Goal: Task Accomplishment & Management: Use online tool/utility

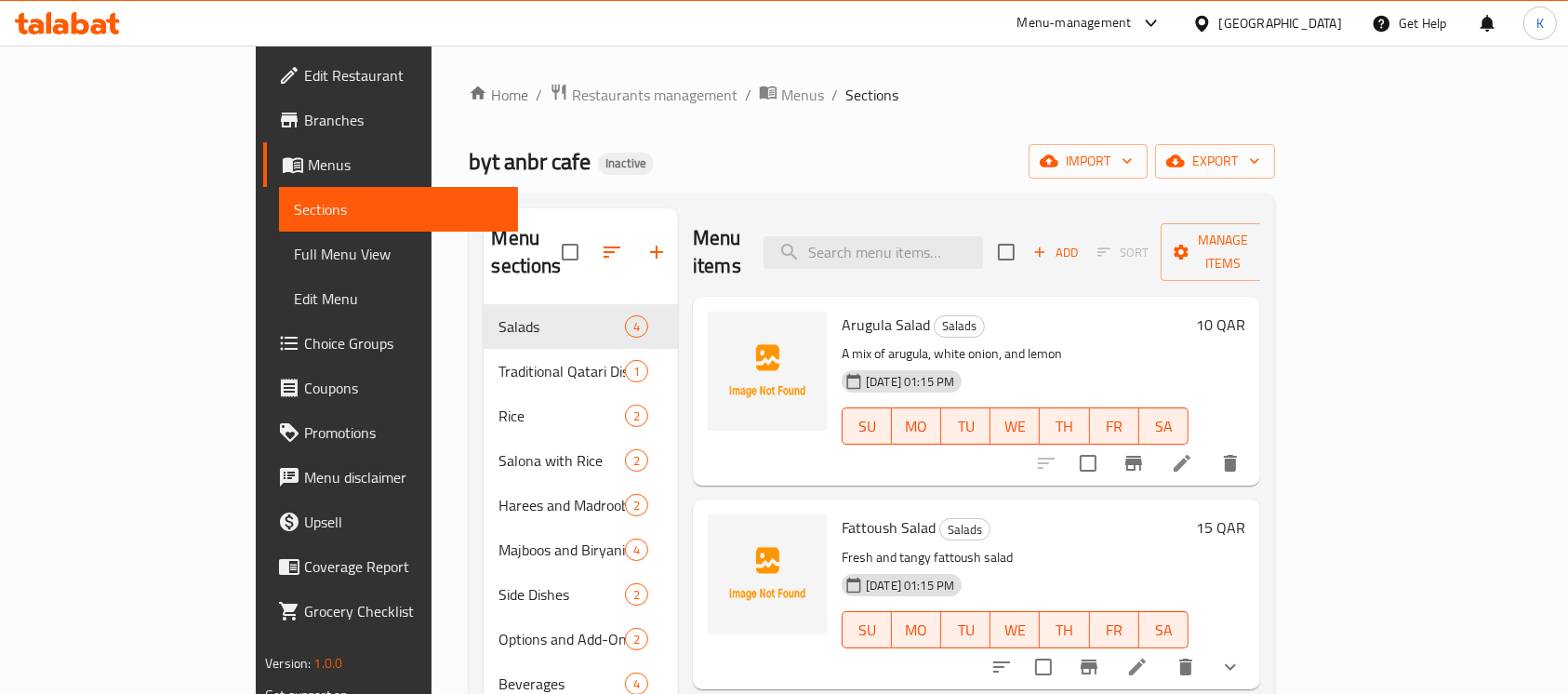
click at [1219, 18] on div at bounding box center [1206, 22] width 27 height 20
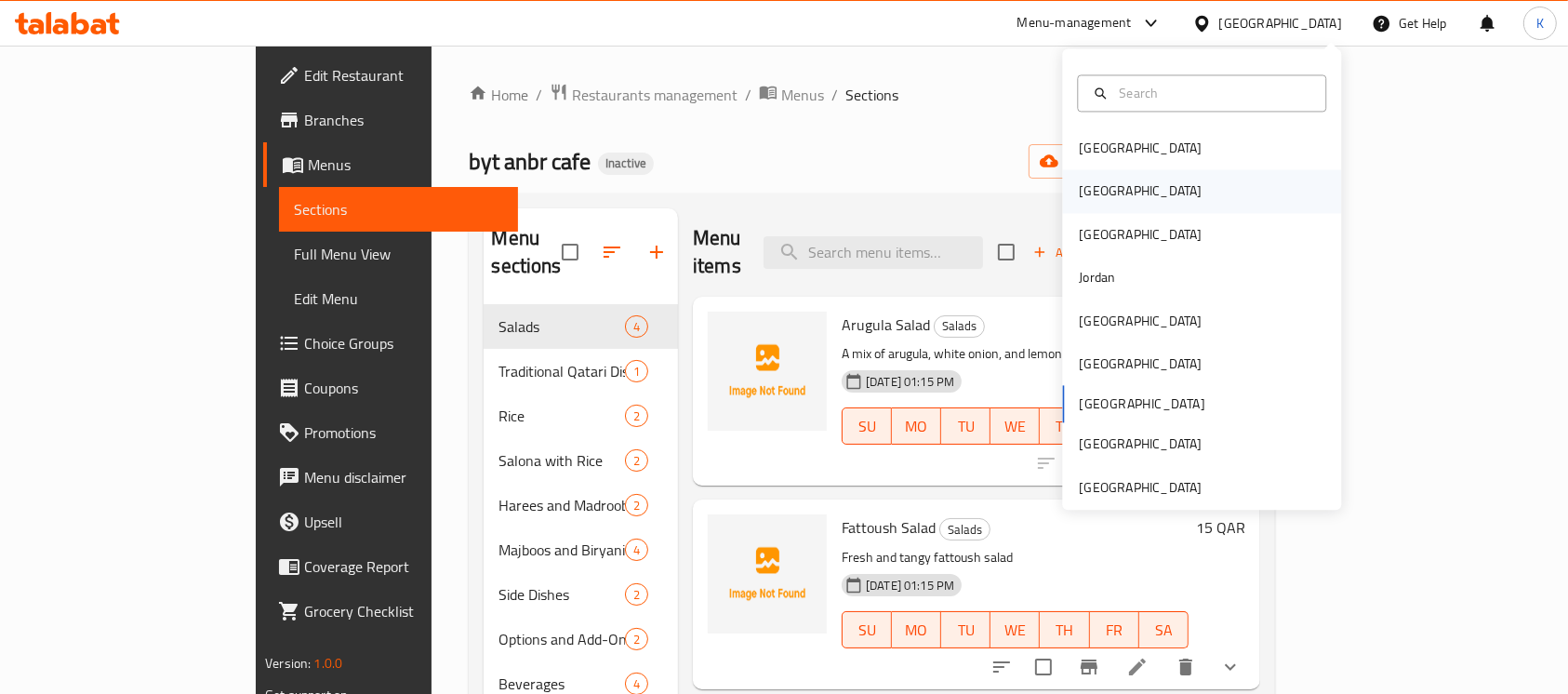
click at [1147, 191] on div "[GEOGRAPHIC_DATA]" at bounding box center [1202, 191] width 279 height 43
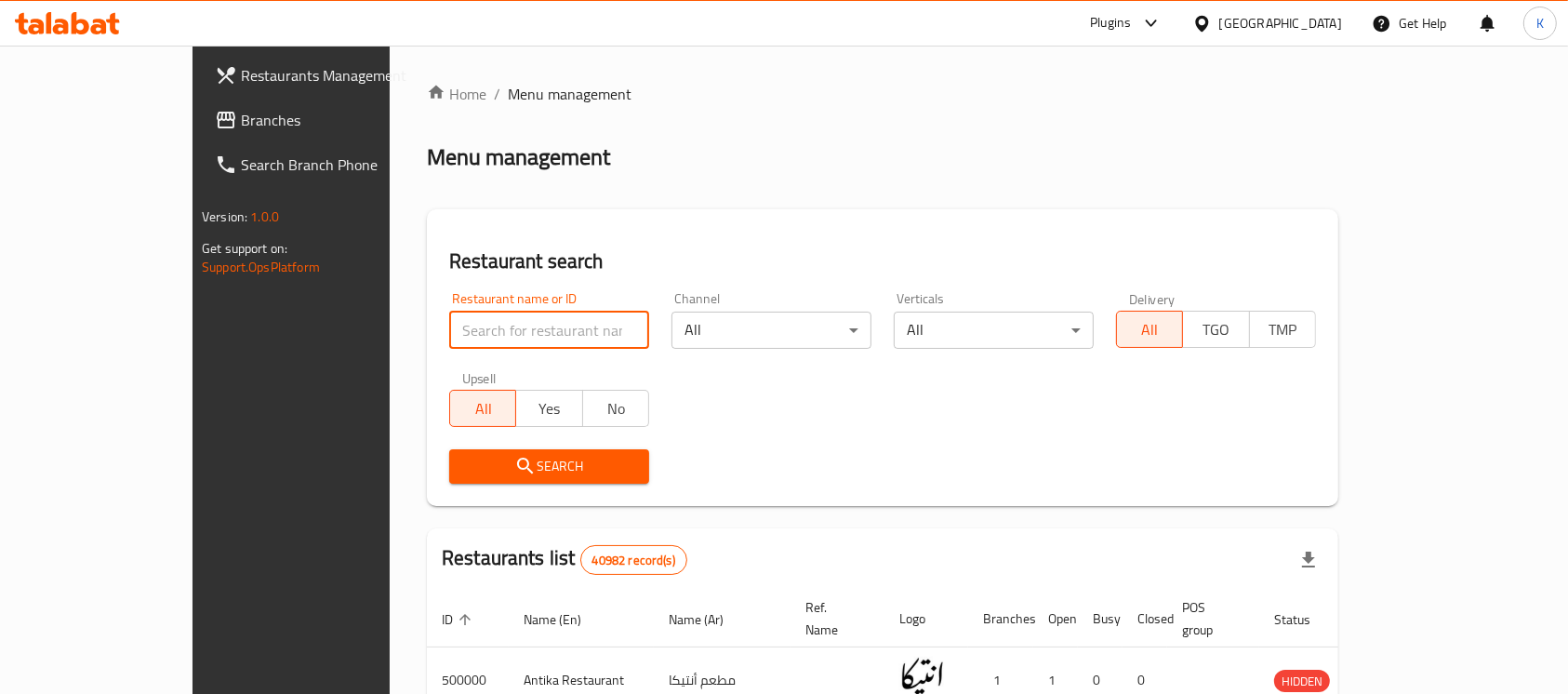
click at [449, 327] on input "search" at bounding box center [549, 330] width 200 height 37
paste input "602597"
type input "602597"
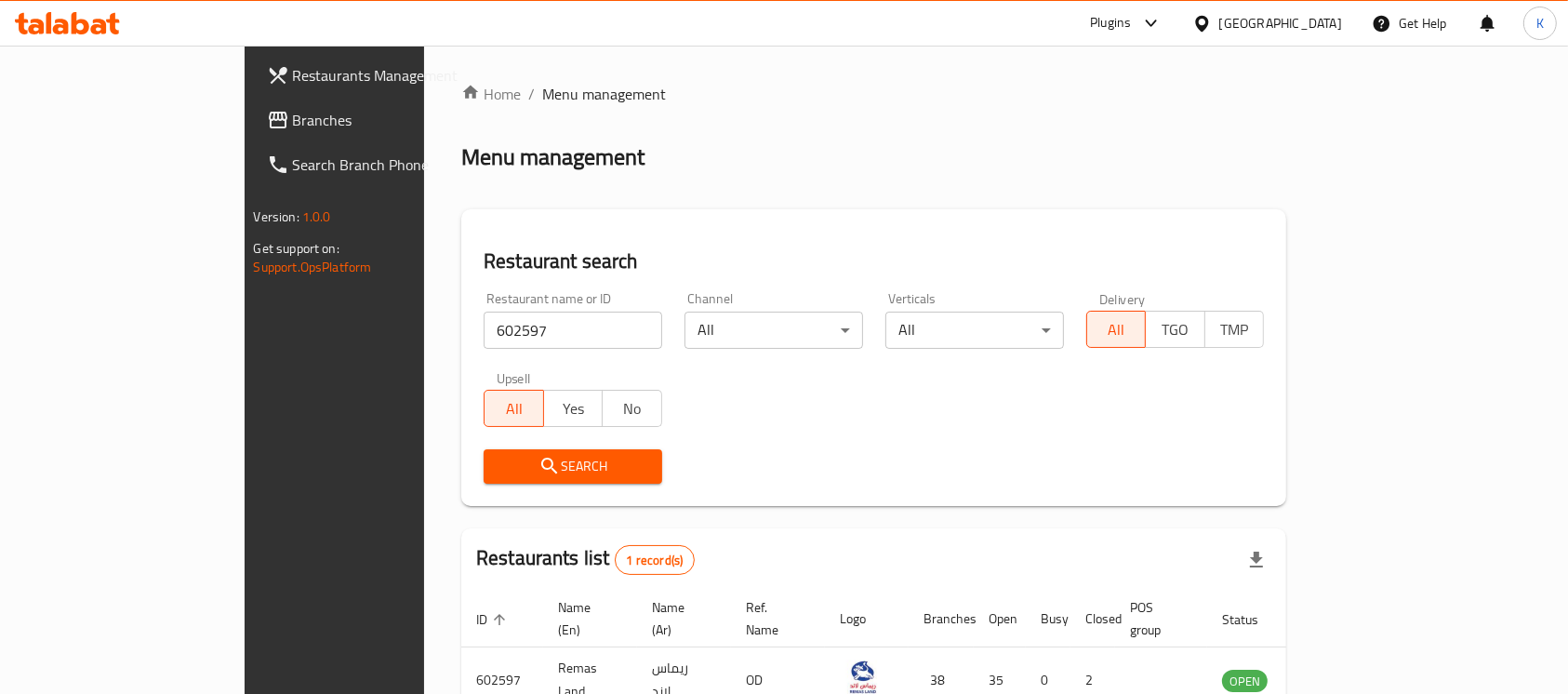
scroll to position [98, 0]
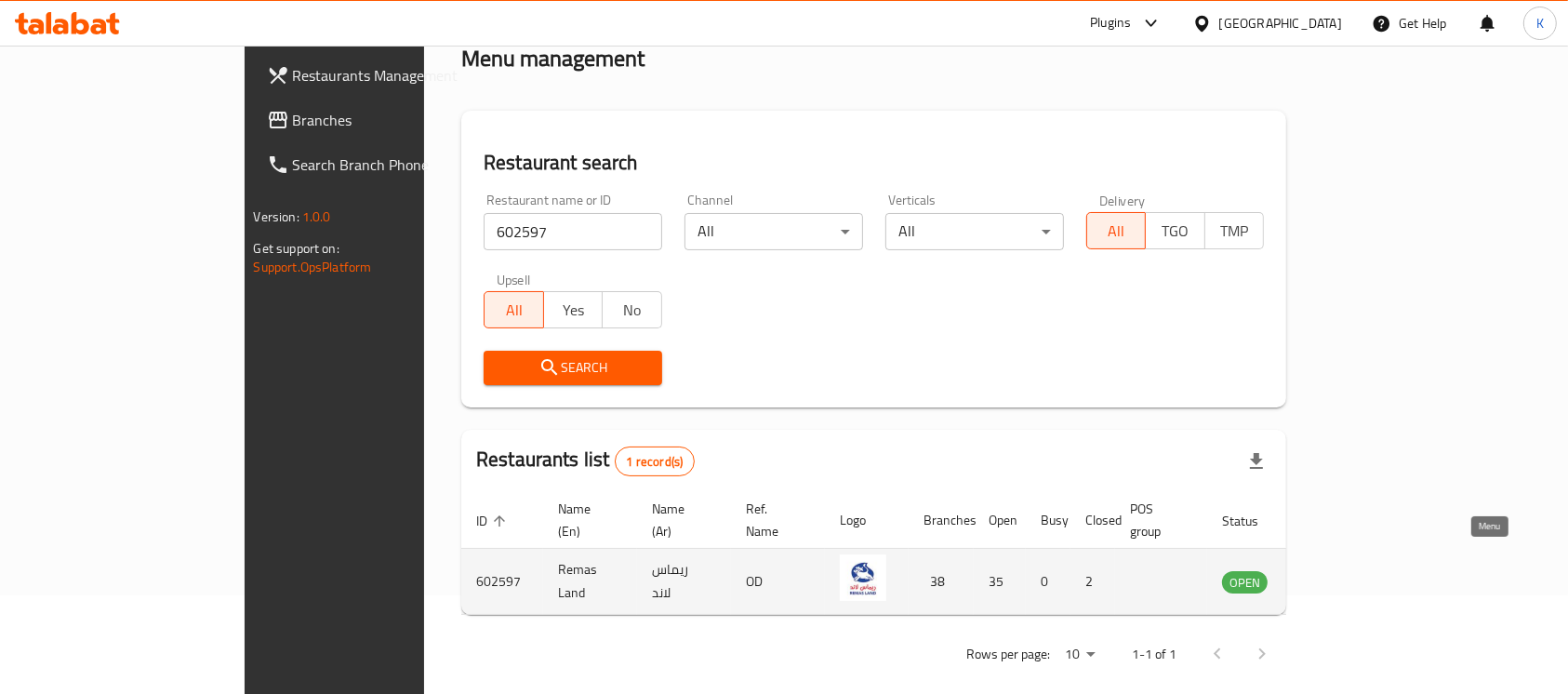
click at [1342, 574] on icon "enhanced table" at bounding box center [1331, 582] width 20 height 16
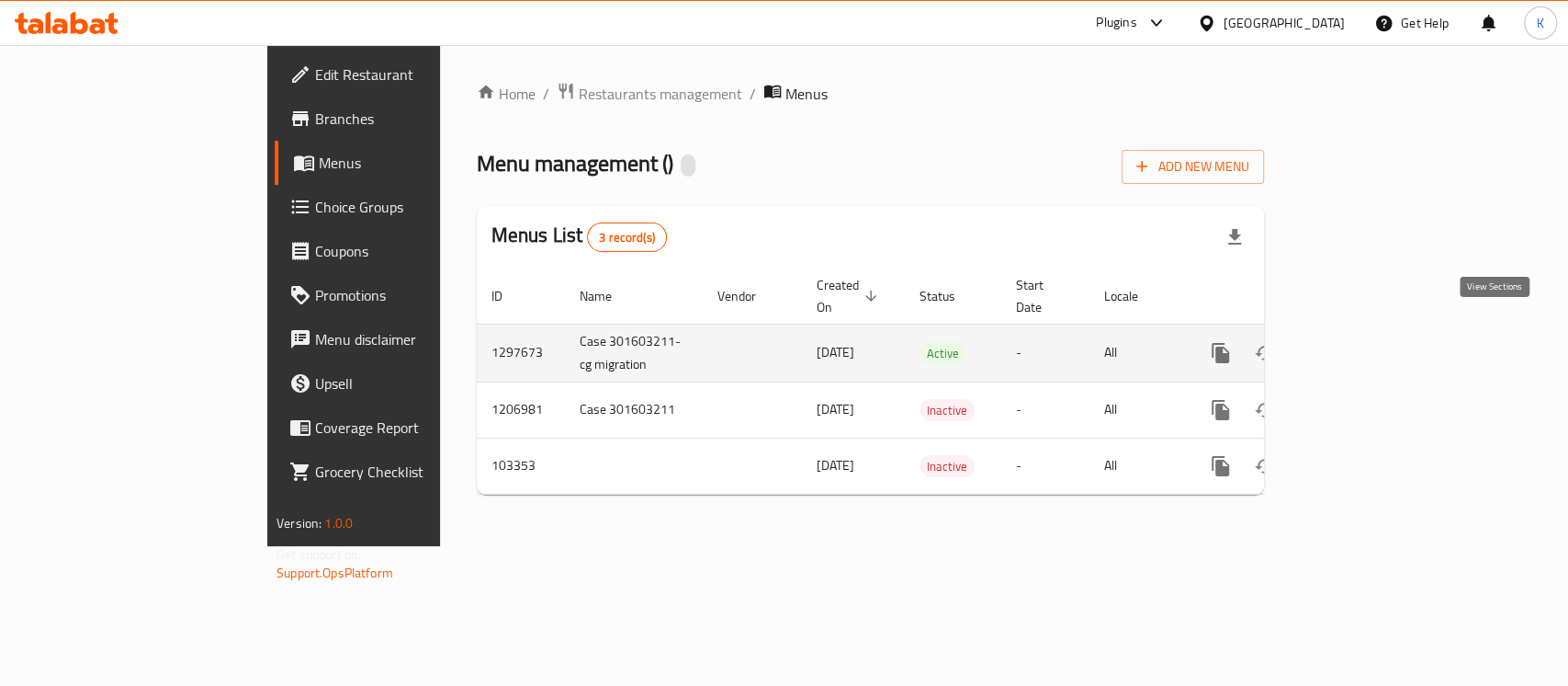
click at [1364, 342] on icon "enhanced table" at bounding box center [1353, 353] width 22 height 22
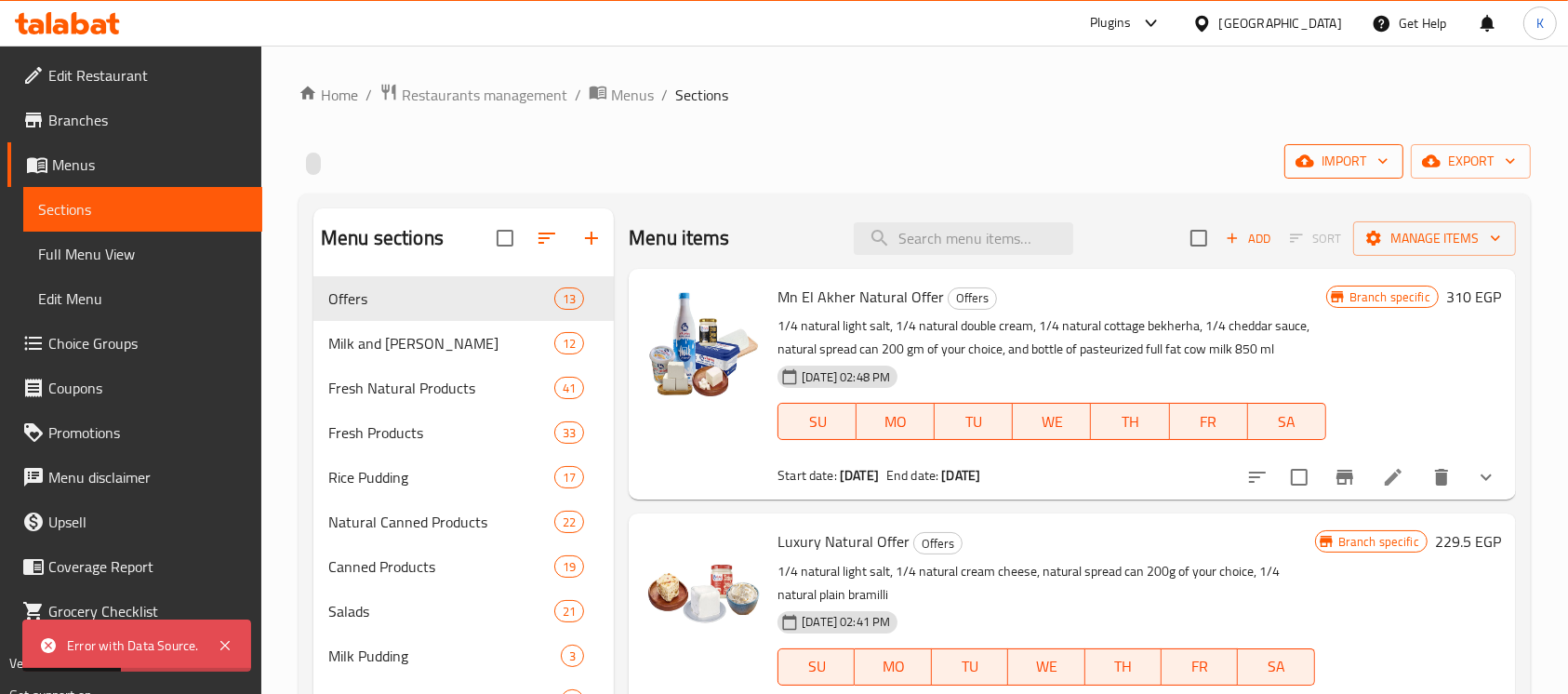
click at [1322, 159] on span "import" at bounding box center [1344, 161] width 89 height 23
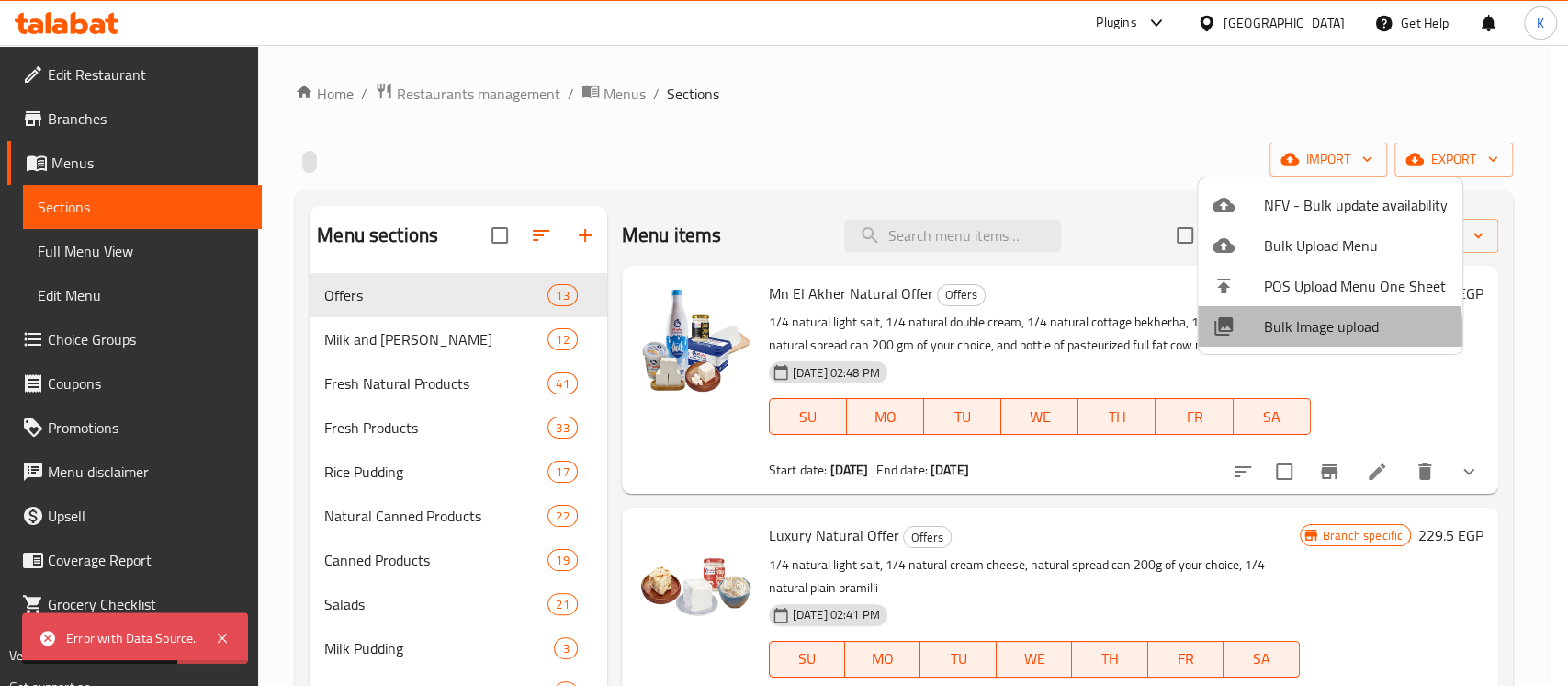
click at [1262, 331] on div at bounding box center [1239, 326] width 52 height 22
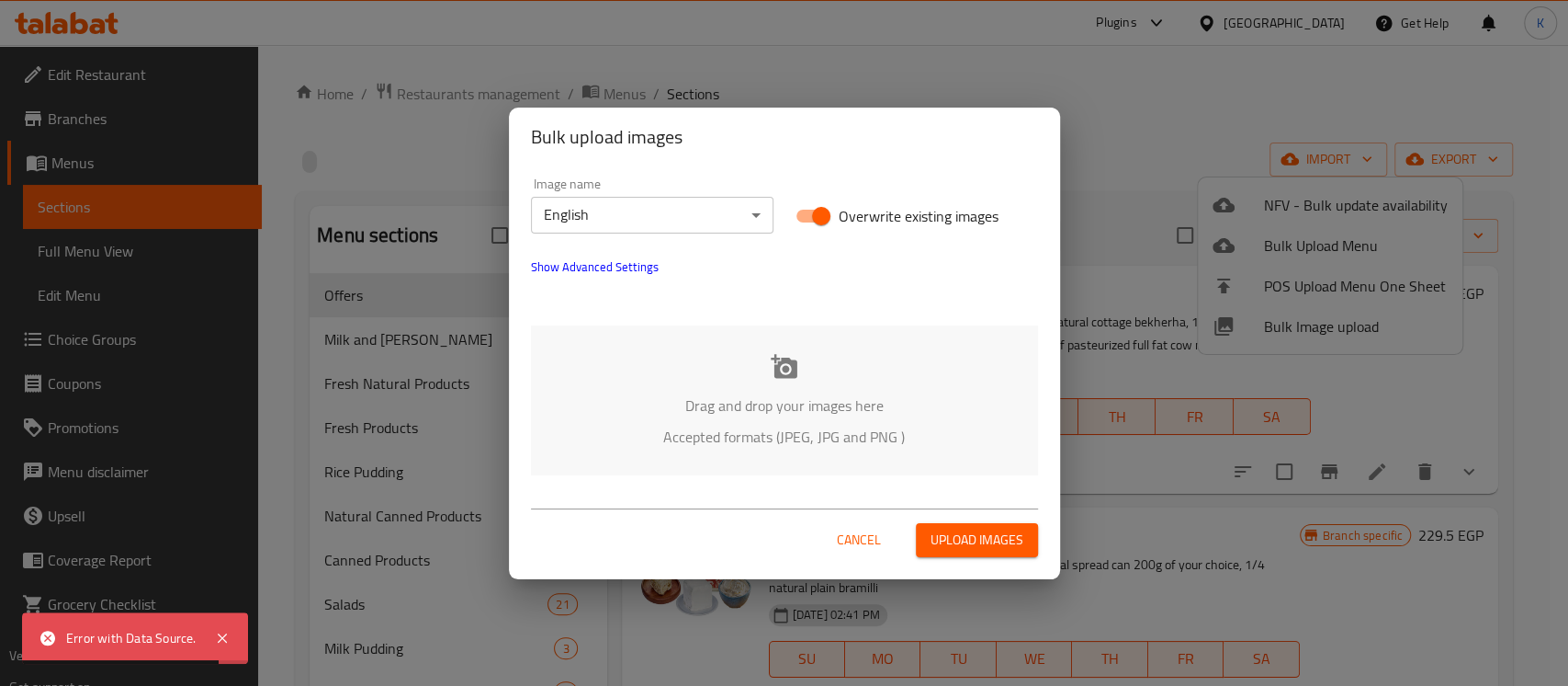
click at [784, 361] on icon at bounding box center [784, 365] width 27 height 24
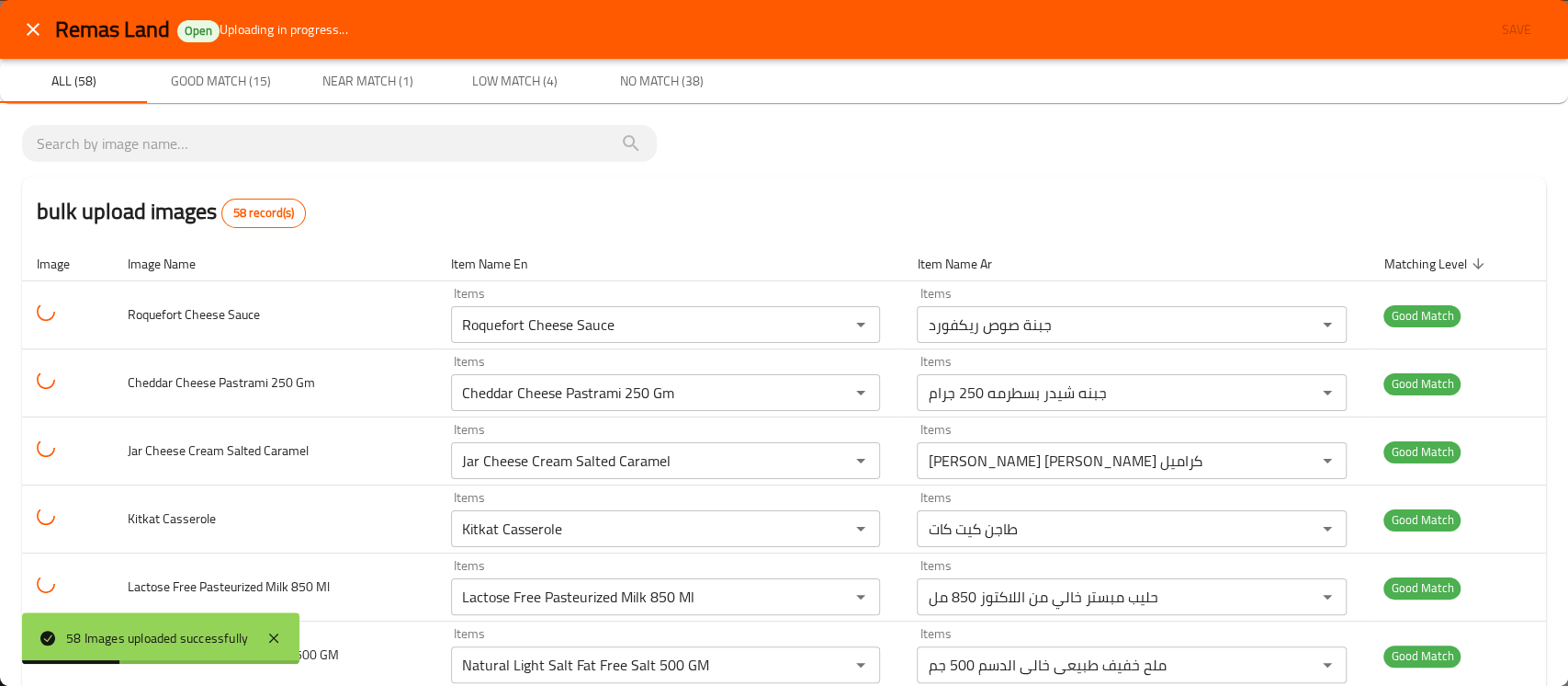
click at [1064, 203] on div "bulk upload images 58 record(s)" at bounding box center [784, 211] width 1524 height 70
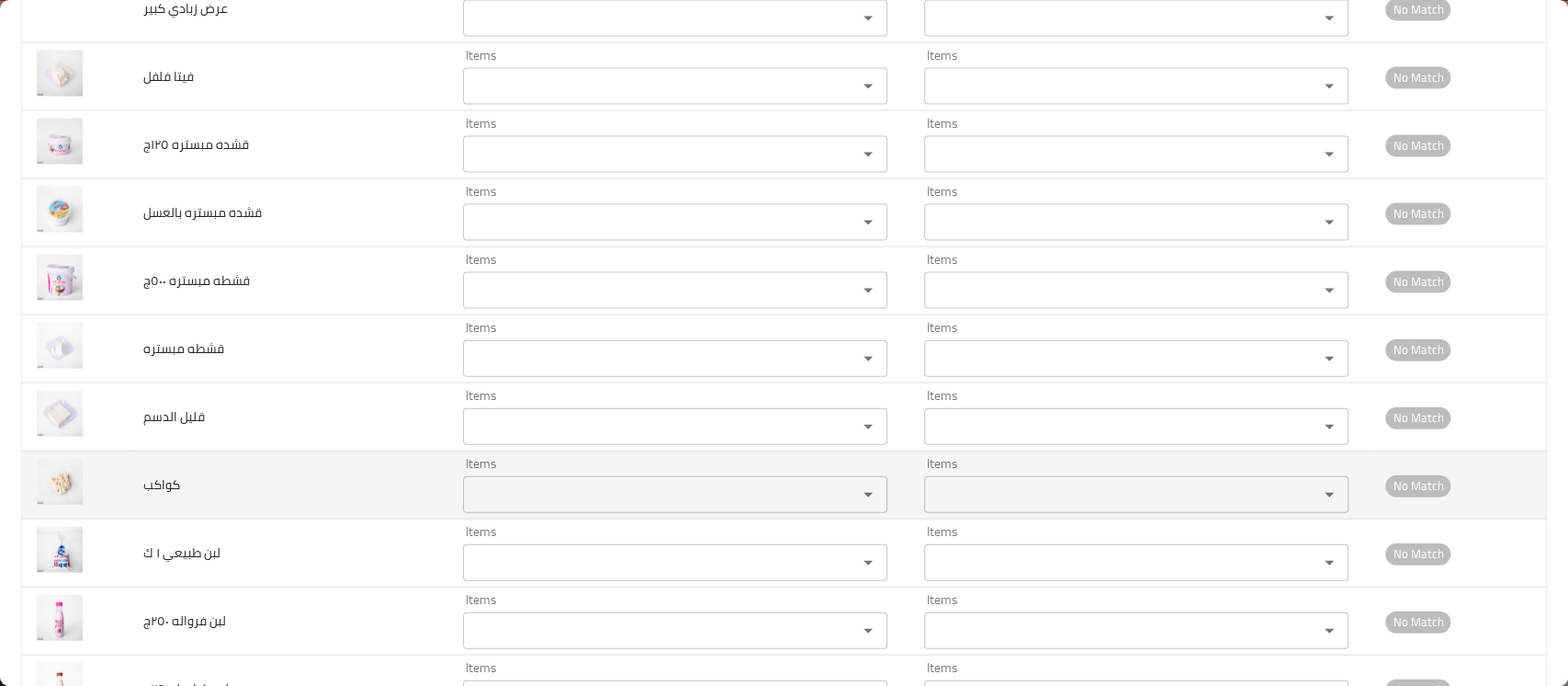
scroll to position [2639, 0]
